Goal: Task Accomplishment & Management: Complete application form

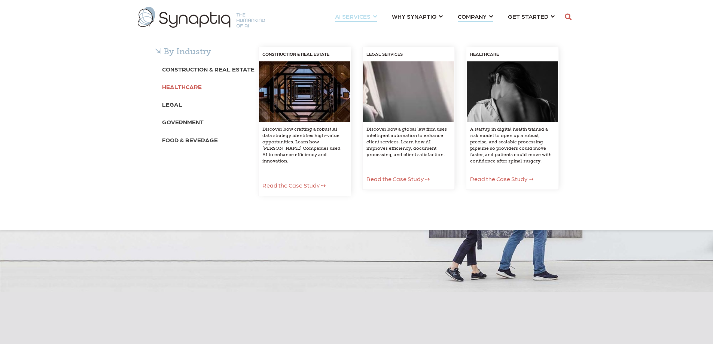
click at [188, 85] on b "Healthcare" at bounding box center [182, 86] width 40 height 7
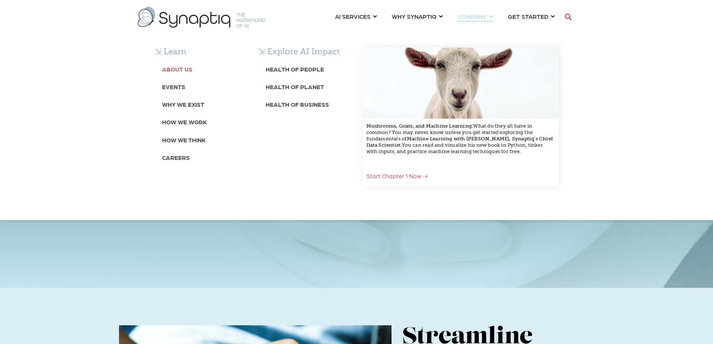
click at [185, 71] on b "About Us" at bounding box center [177, 69] width 30 height 7
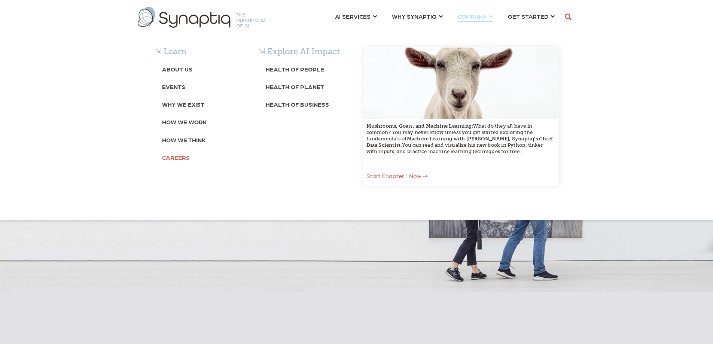
click at [178, 156] on b "Careers" at bounding box center [176, 157] width 28 height 7
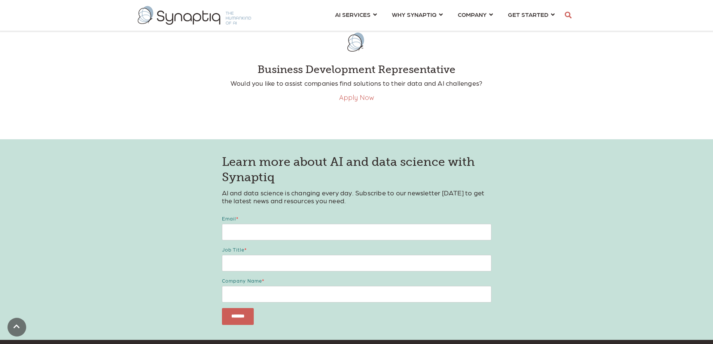
scroll to position [112, 0]
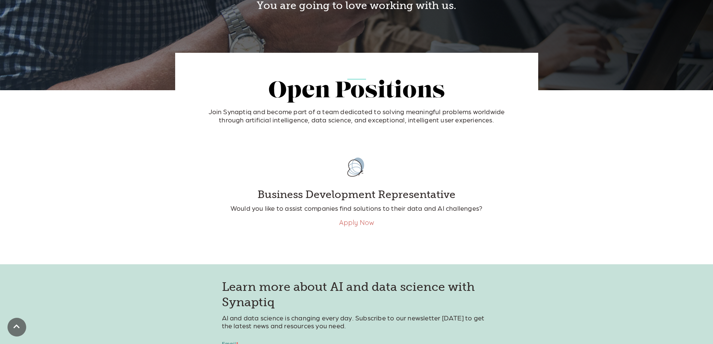
click at [354, 221] on link "Apply Now" at bounding box center [356, 222] width 35 height 9
